Goal: Find specific page/section: Find specific page/section

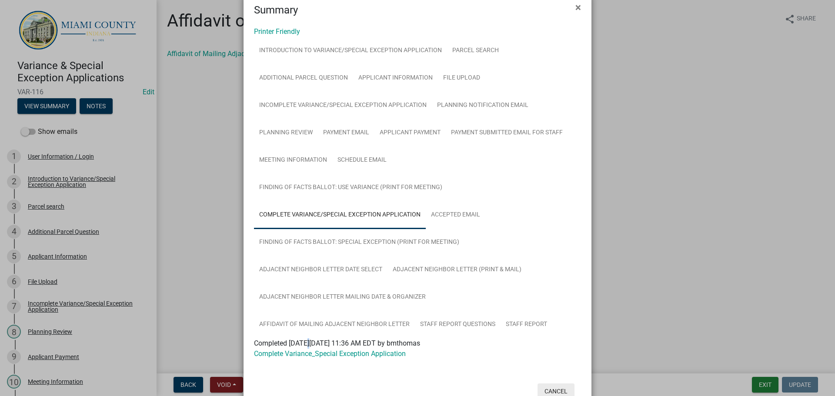
scroll to position [49, 0]
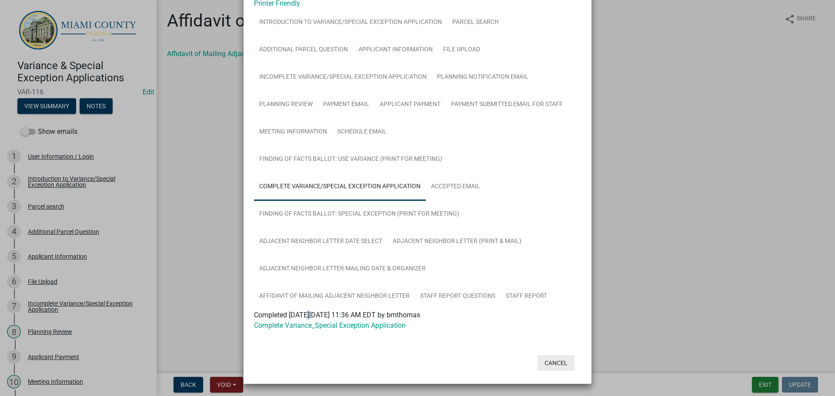
drag, startPoint x: 555, startPoint y: 366, endPoint x: 574, endPoint y: 369, distance: 19.4
click at [555, 366] on button "Cancel" at bounding box center [556, 363] width 37 height 16
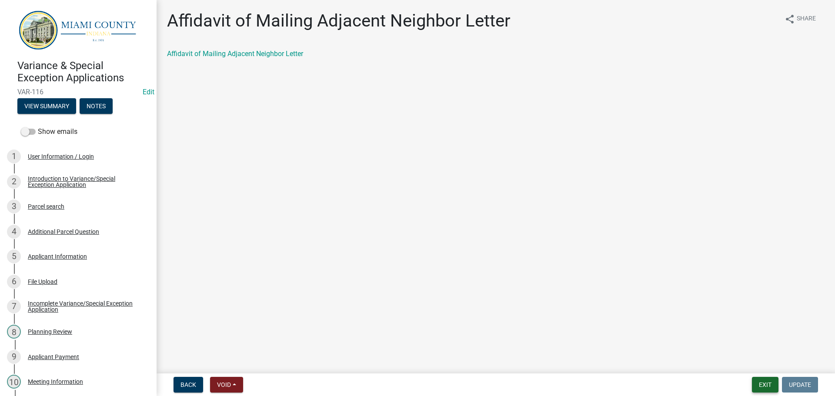
click at [767, 387] on button "Exit" at bounding box center [765, 385] width 27 height 16
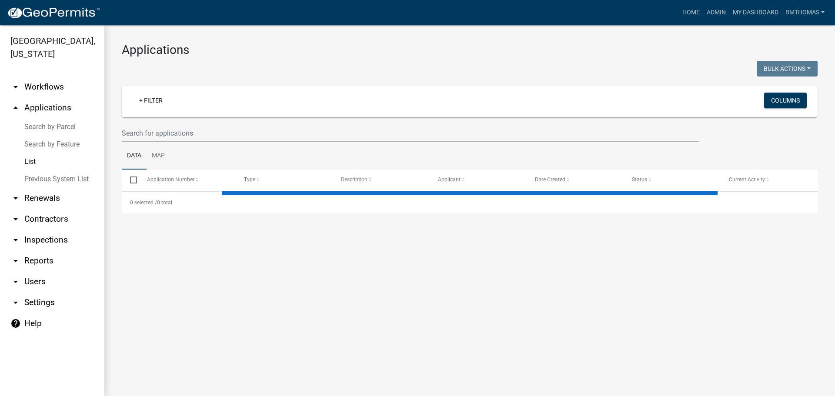
select select "3: 100"
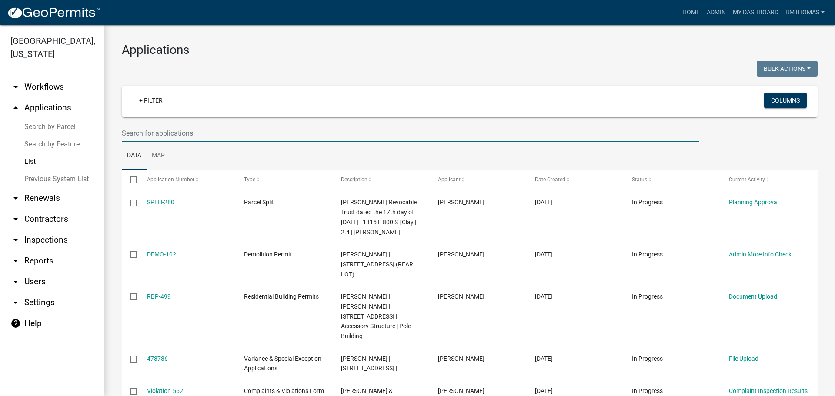
click at [152, 136] on input "text" at bounding box center [411, 133] width 578 height 18
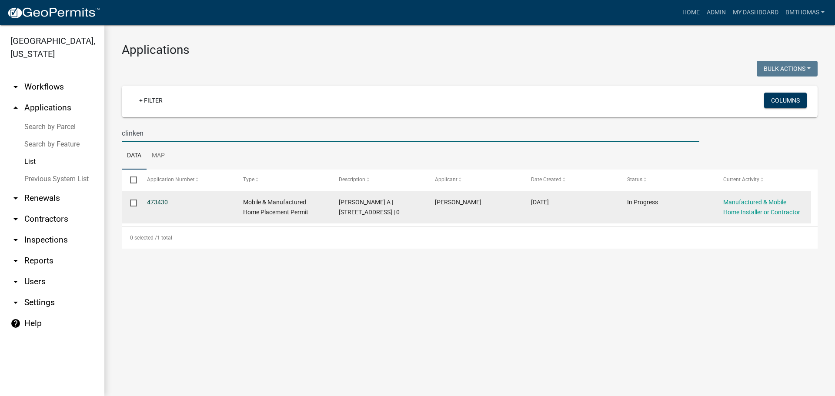
type input "clinken"
click at [154, 204] on link "473430" at bounding box center [157, 202] width 21 height 7
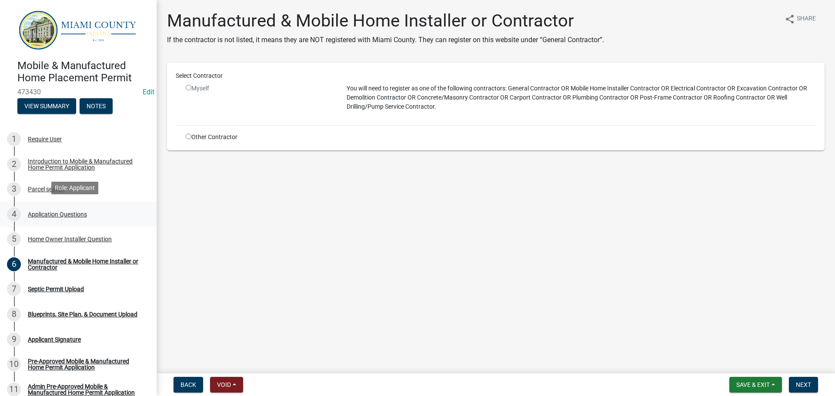
click at [54, 212] on div "Application Questions" at bounding box center [57, 214] width 59 height 6
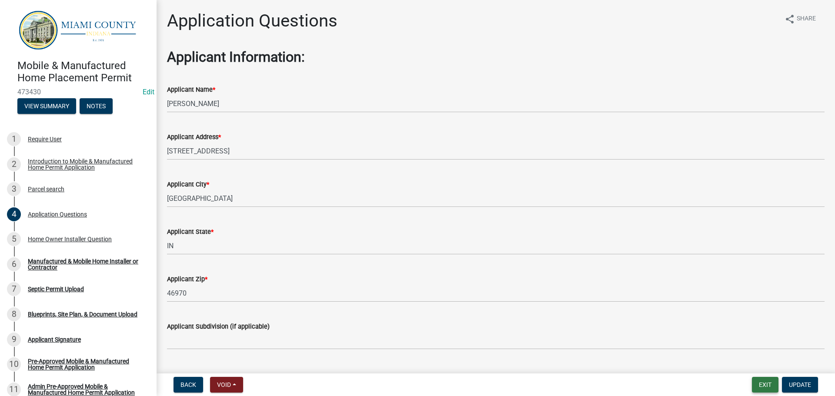
click at [773, 385] on button "Exit" at bounding box center [765, 385] width 27 height 16
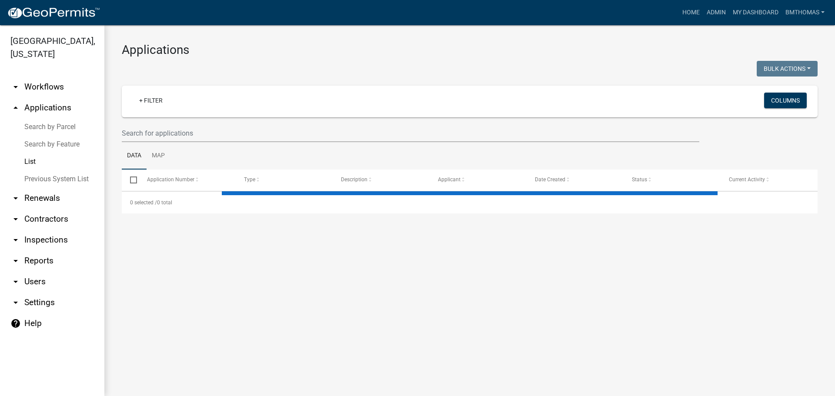
select select "3: 100"
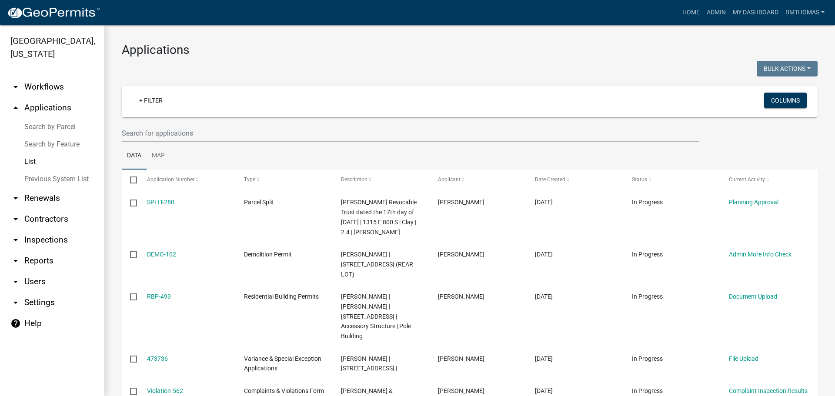
click at [34, 230] on link "arrow_drop_down Inspections" at bounding box center [52, 240] width 104 height 21
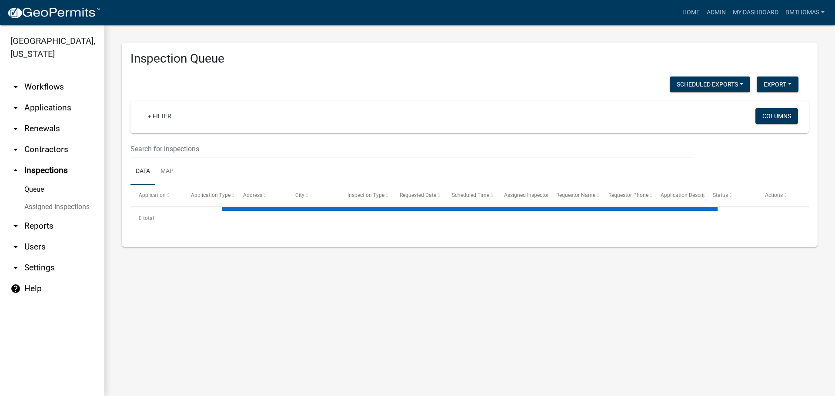
select select "3: 100"
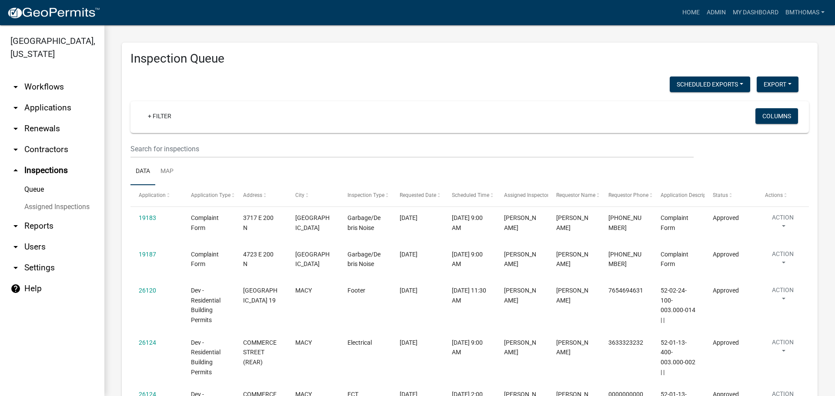
click at [44, 198] on link "Assigned Inspections" at bounding box center [52, 206] width 104 height 17
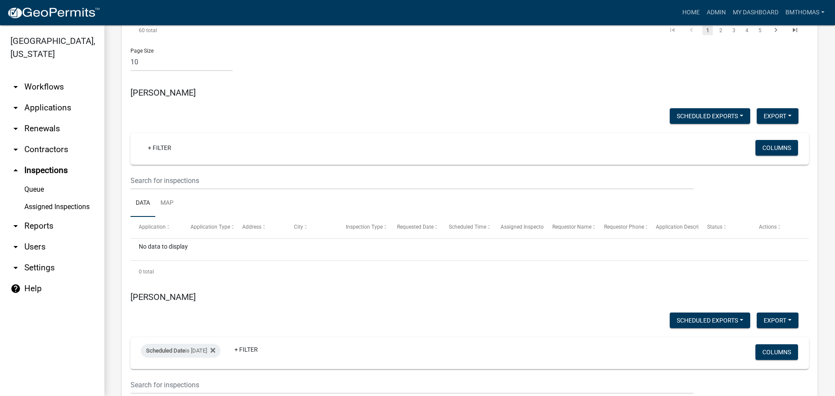
scroll to position [4646, 0]
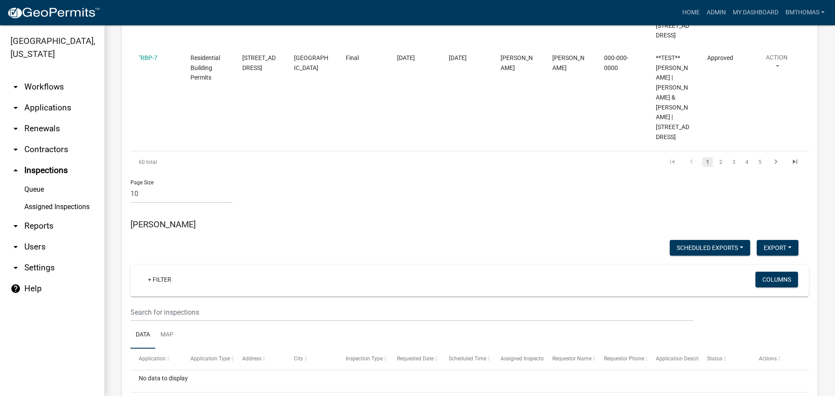
click at [48, 97] on link "arrow_drop_down Applications" at bounding box center [52, 107] width 104 height 21
